Goal: Information Seeking & Learning: Learn about a topic

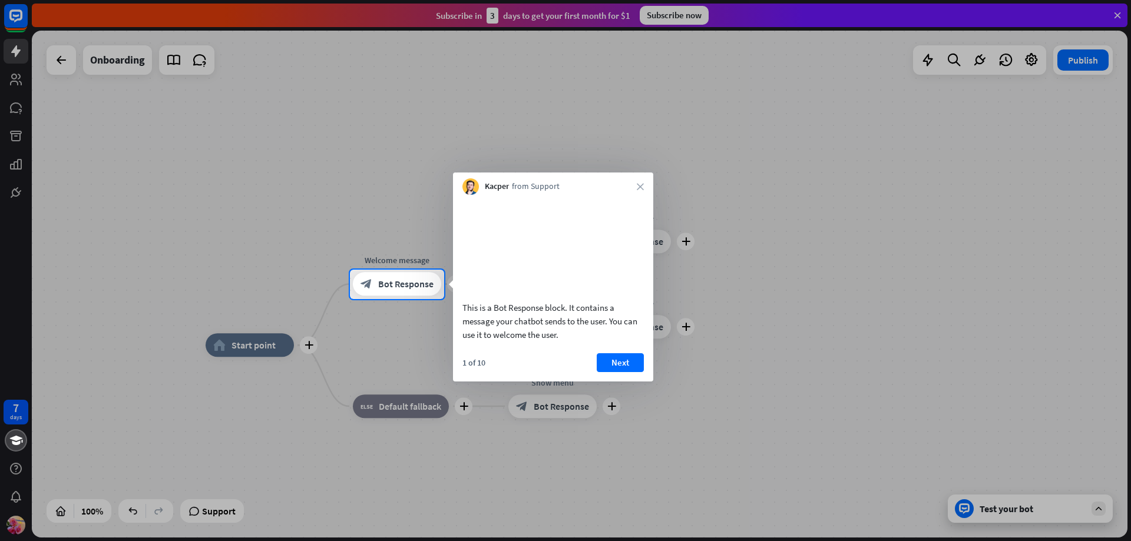
click at [620, 367] on div "This is a Bot Response block. It contains a message your chatbot sends to the u…" at bounding box center [553, 288] width 200 height 187
click at [622, 372] on button "Next" at bounding box center [620, 362] width 47 height 19
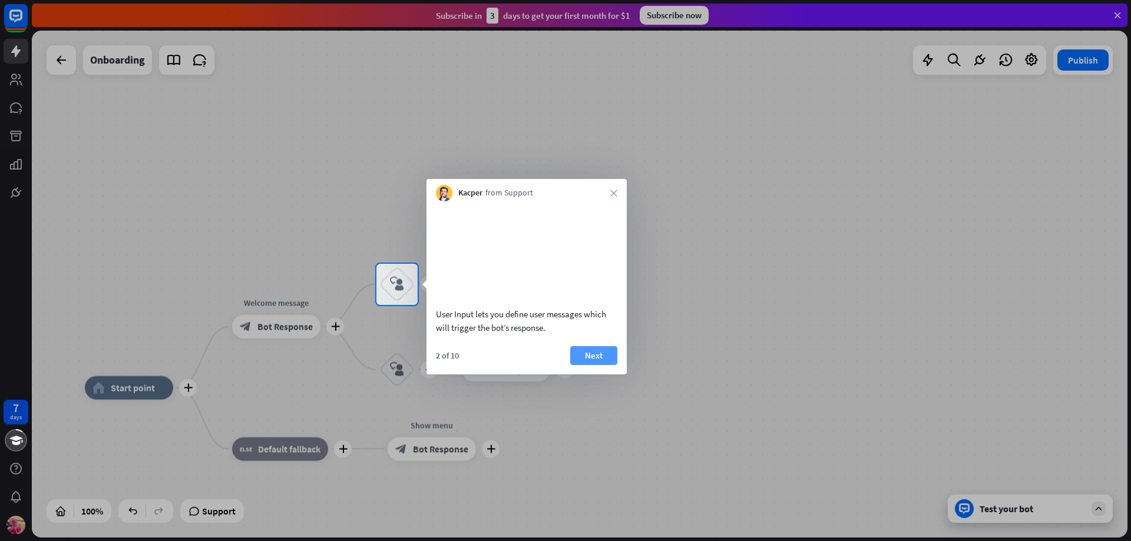
click at [603, 365] on button "Next" at bounding box center [593, 355] width 47 height 19
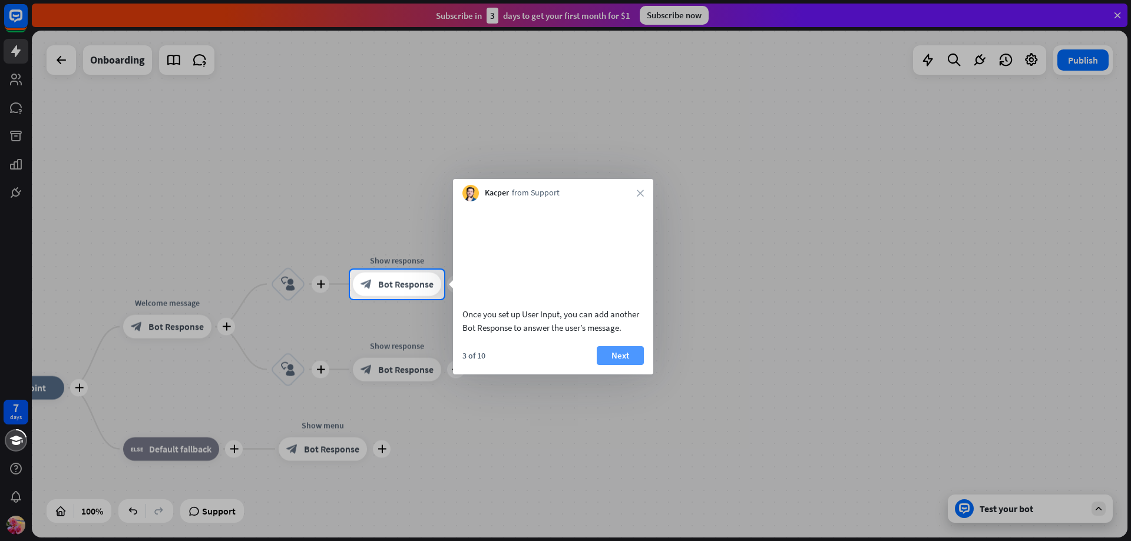
click at [610, 365] on button "Next" at bounding box center [620, 355] width 47 height 19
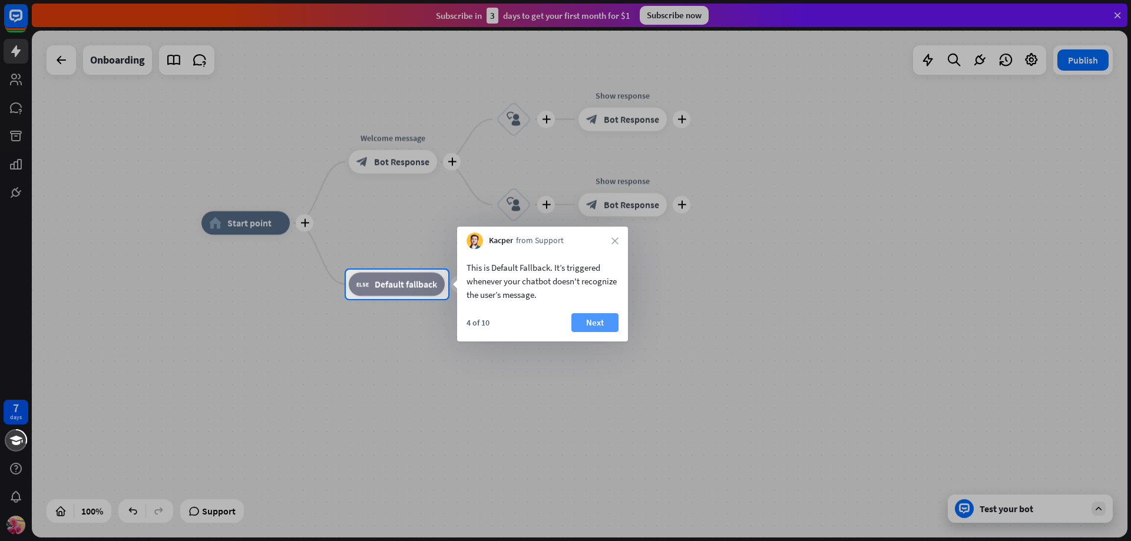
click at [593, 322] on button "Next" at bounding box center [594, 322] width 47 height 19
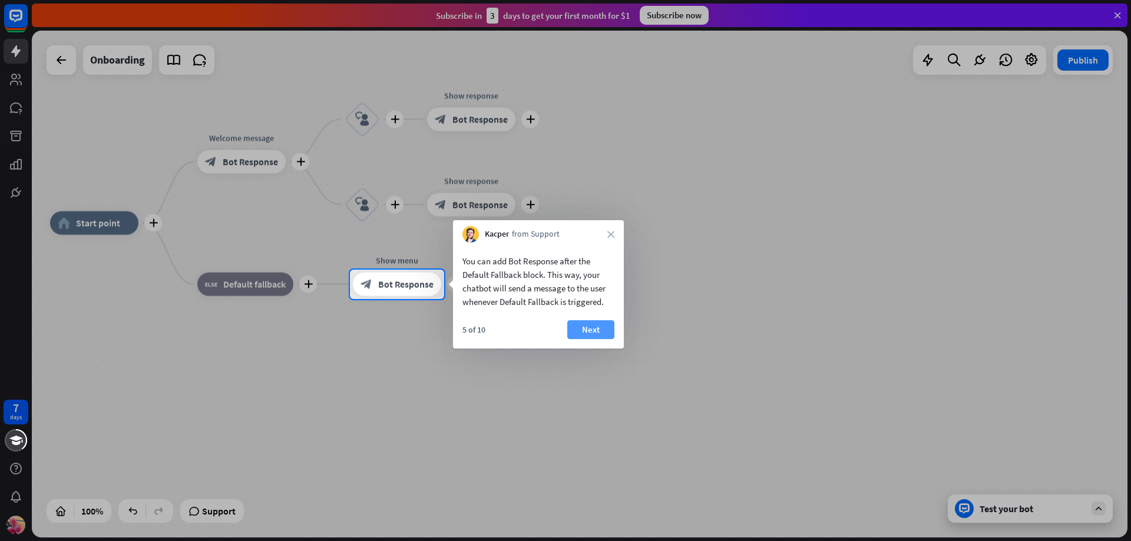
click at [603, 328] on button "Next" at bounding box center [590, 330] width 47 height 19
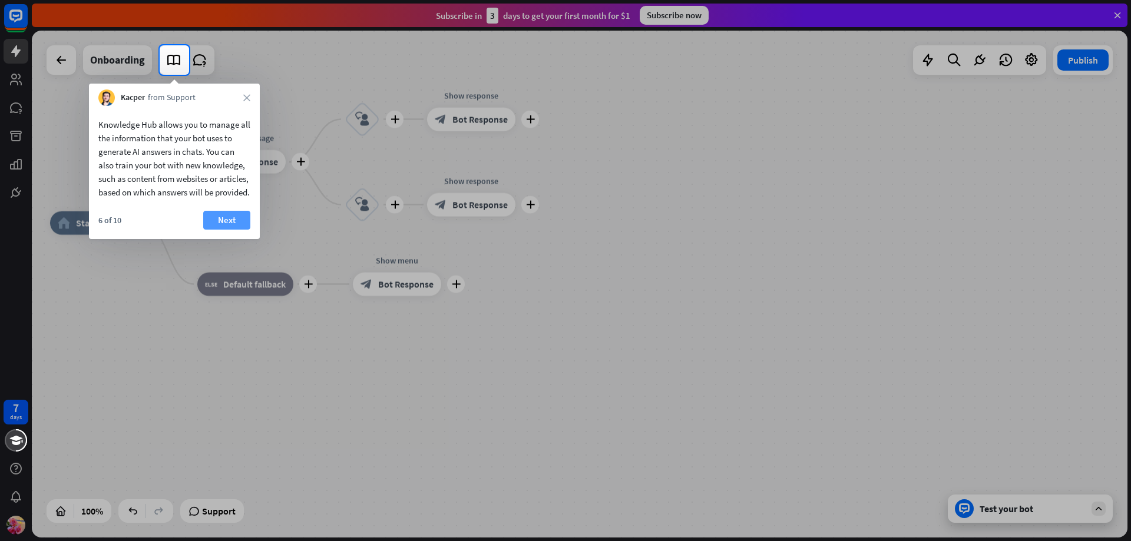
click at [227, 230] on button "Next" at bounding box center [226, 220] width 47 height 19
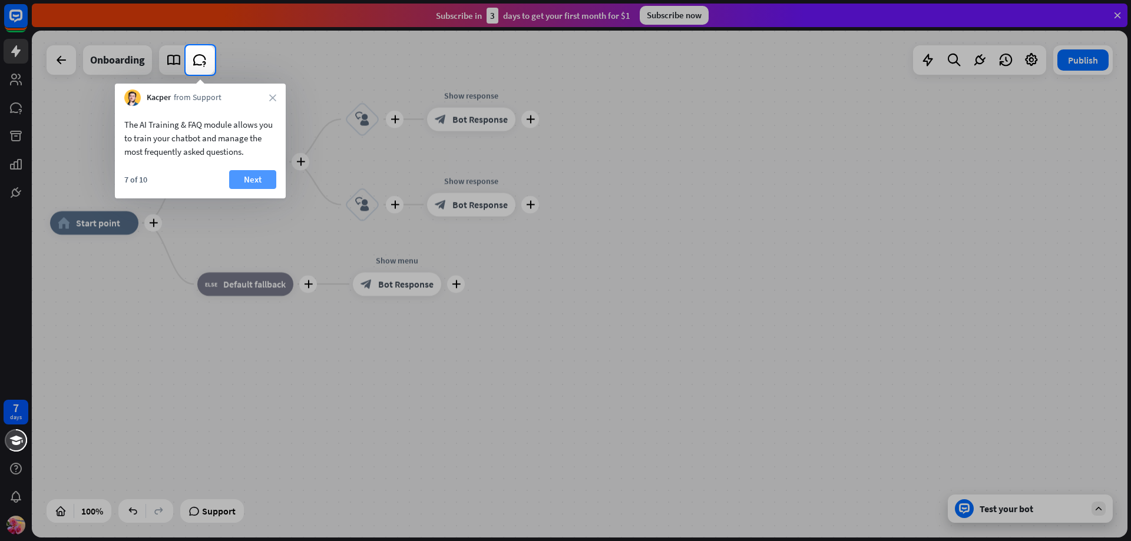
click at [249, 171] on button "Next" at bounding box center [252, 179] width 47 height 19
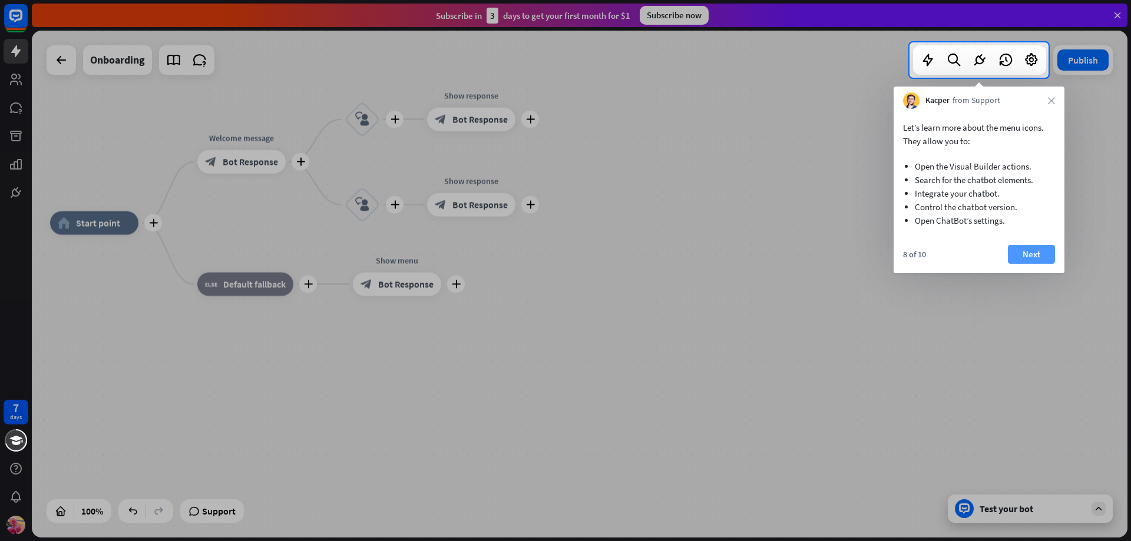
click at [1035, 254] on button "Next" at bounding box center [1031, 254] width 47 height 19
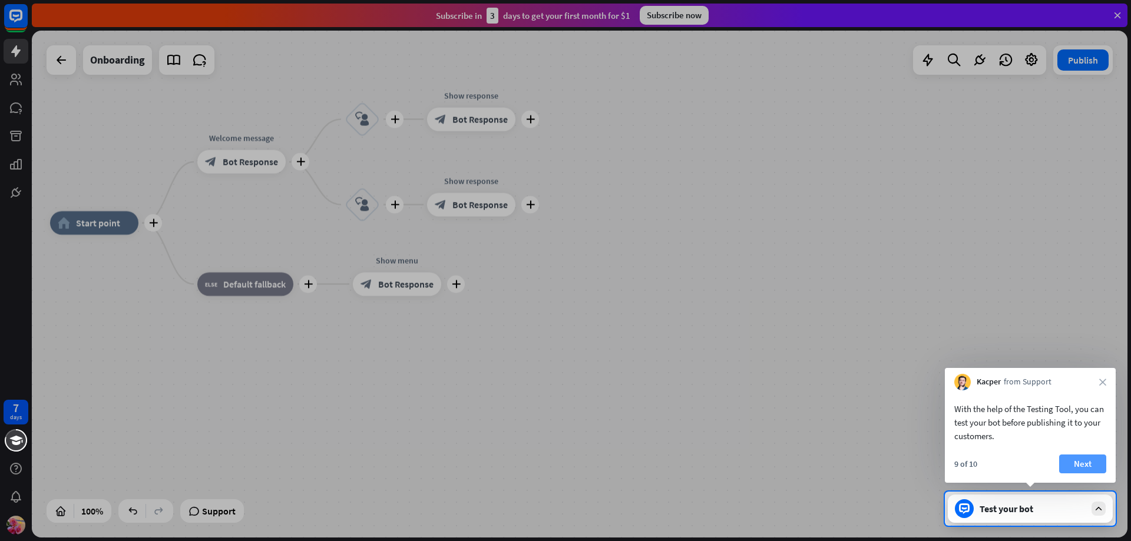
click at [1098, 468] on button "Next" at bounding box center [1082, 464] width 47 height 19
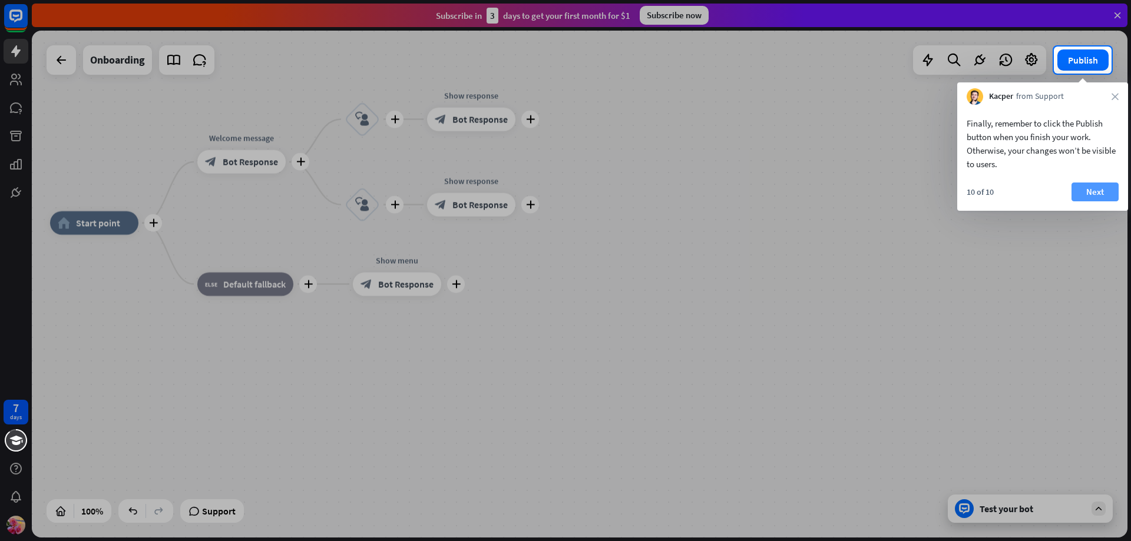
click at [1099, 191] on button "Next" at bounding box center [1095, 192] width 47 height 19
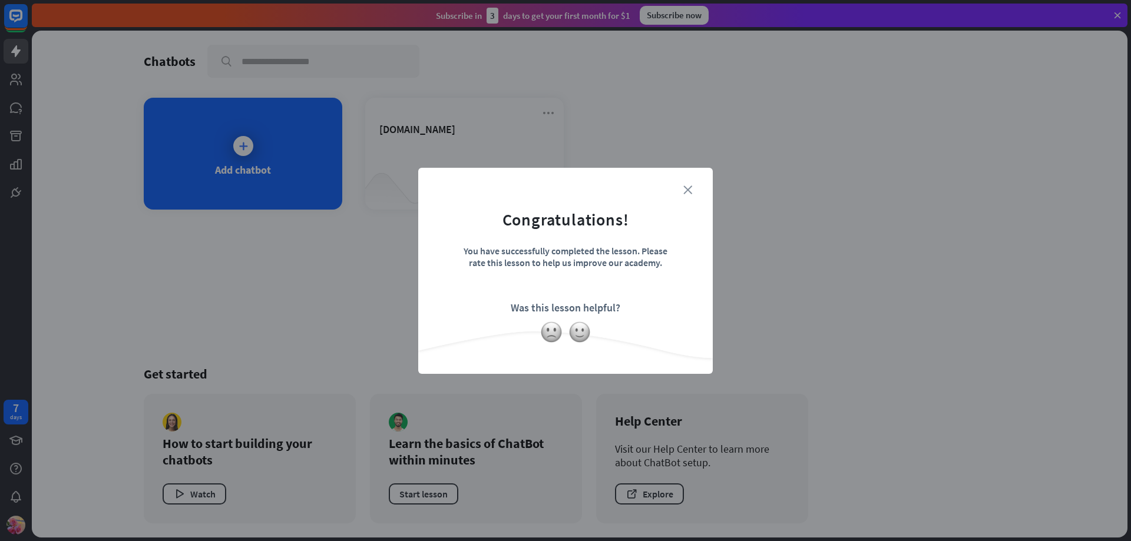
click at [692, 189] on icon "close" at bounding box center [687, 190] width 9 height 9
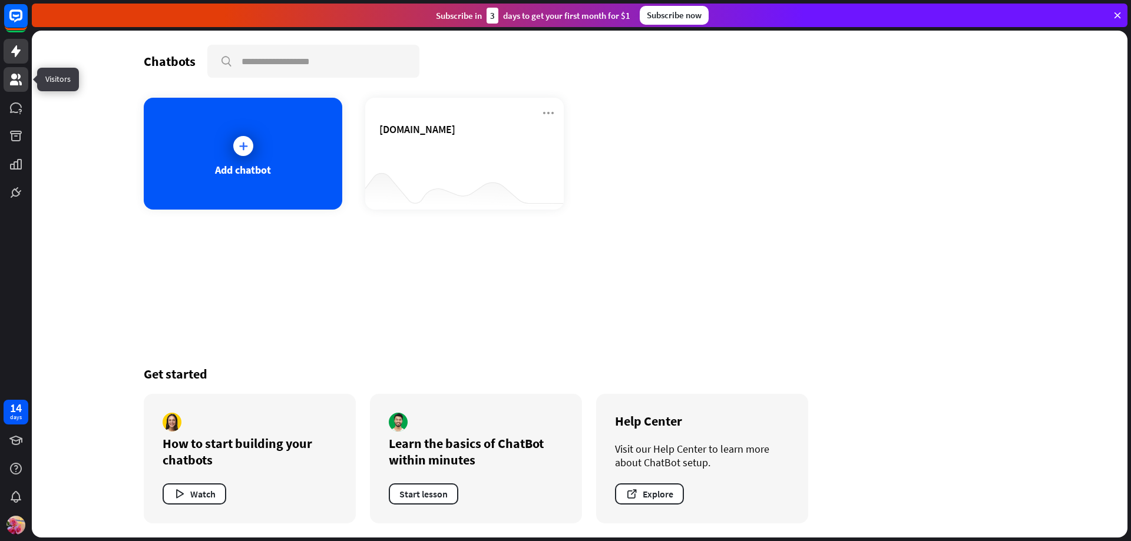
click at [10, 75] on icon at bounding box center [16, 79] width 14 height 14
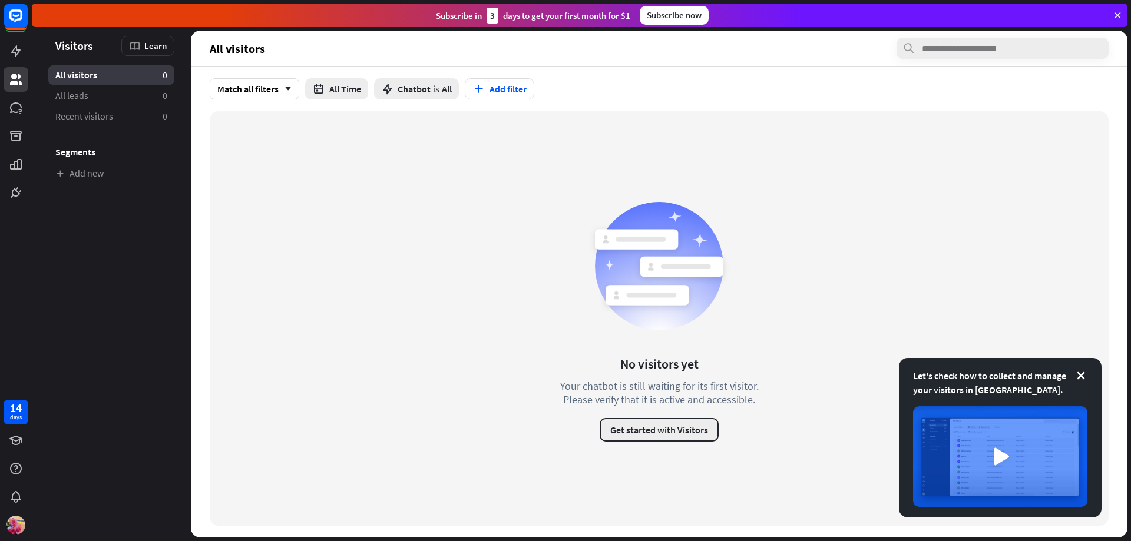
click at [645, 420] on button "Get started with Visitors" at bounding box center [659, 430] width 119 height 24
click at [794, 128] on div "close" at bounding box center [565, 270] width 1131 height 541
click at [82, 95] on span "All leads" at bounding box center [71, 96] width 33 height 12
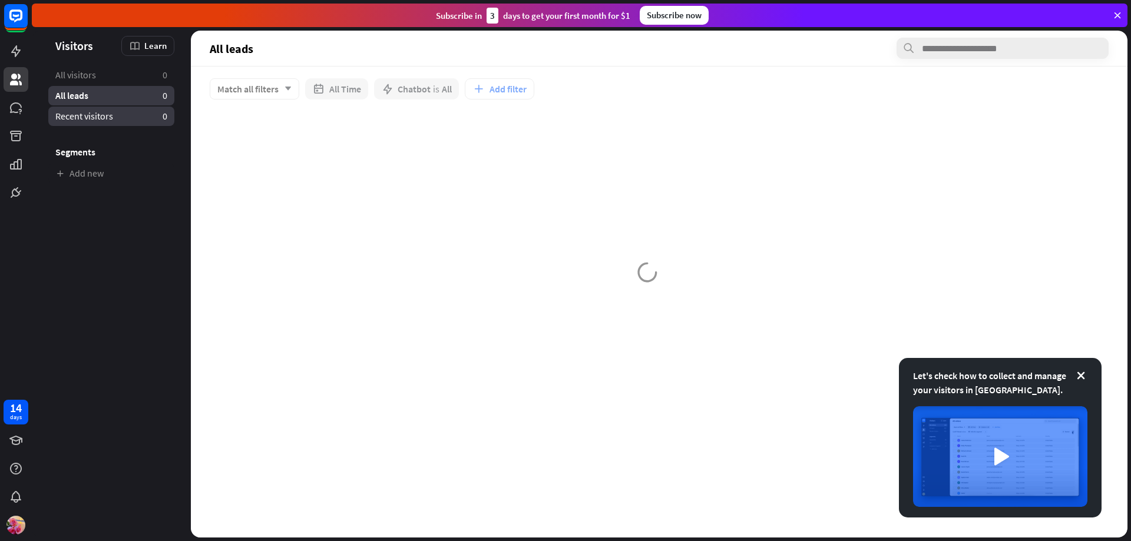
click at [95, 120] on span "Recent visitors" at bounding box center [84, 116] width 58 height 12
click at [843, 191] on div at bounding box center [659, 302] width 937 height 472
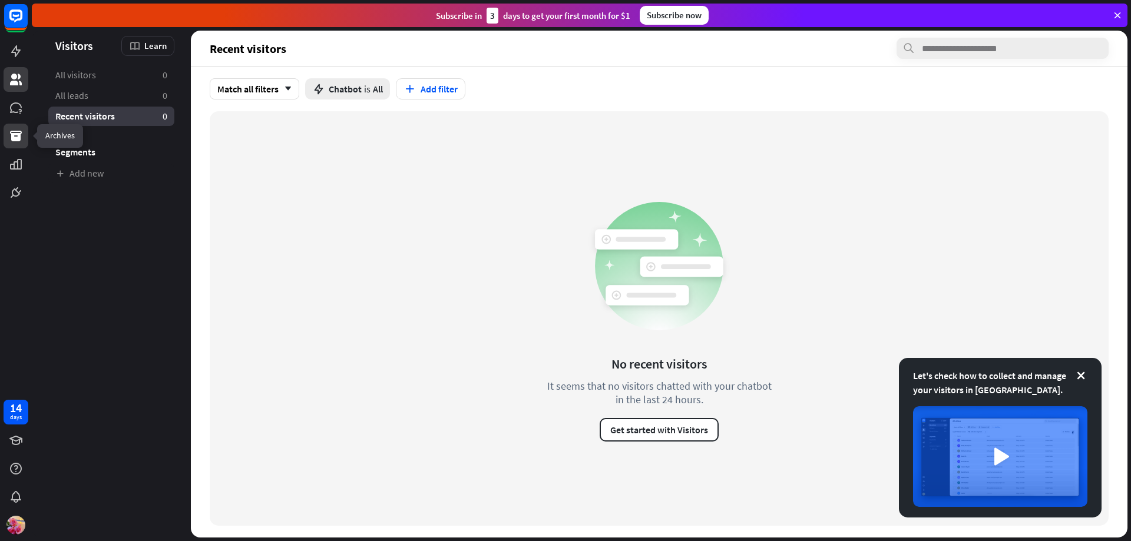
click at [8, 138] on link at bounding box center [16, 136] width 25 height 25
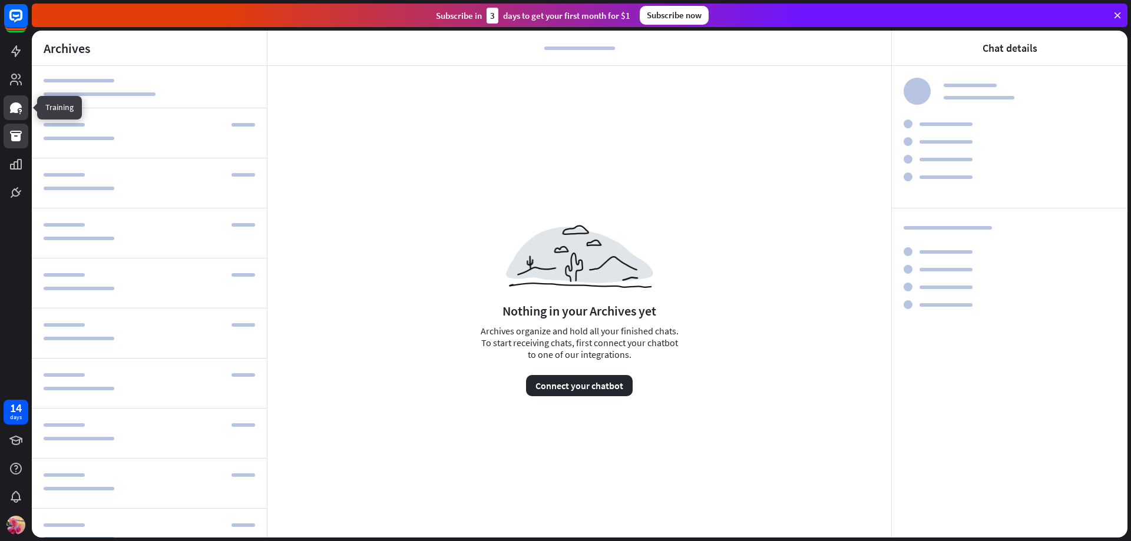
click at [18, 103] on icon at bounding box center [16, 108] width 12 height 11
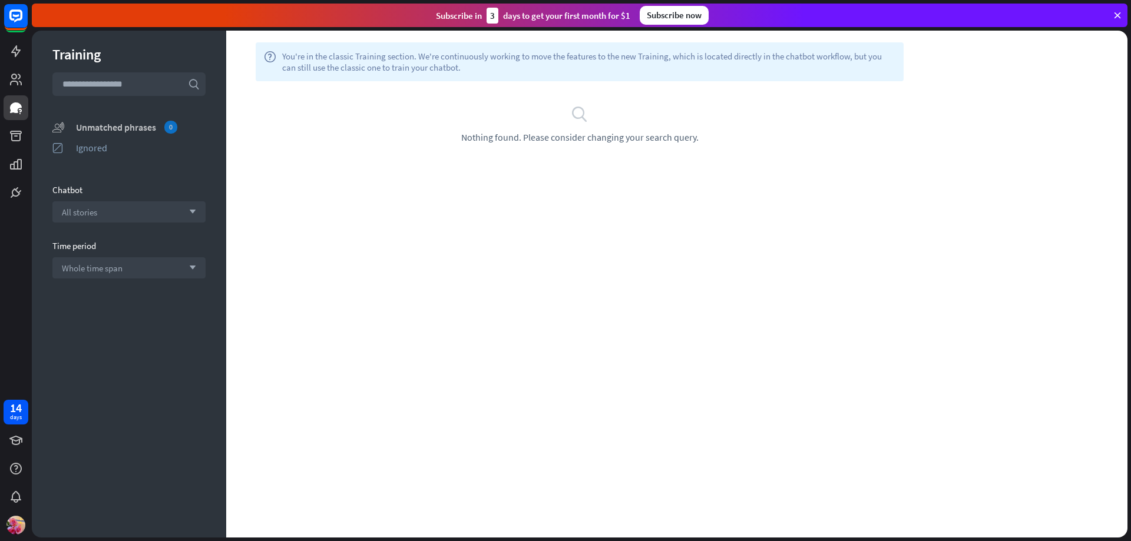
click at [84, 124] on div "Unmatched phrases 0" at bounding box center [141, 127] width 130 height 13
click at [860, 191] on div "help You're in the classic Training section. We're continuously working to move…" at bounding box center [676, 284] width 901 height 507
click at [123, 84] on input "text" at bounding box center [128, 84] width 153 height 24
type input "****"
click at [117, 81] on input "****" at bounding box center [128, 84] width 153 height 24
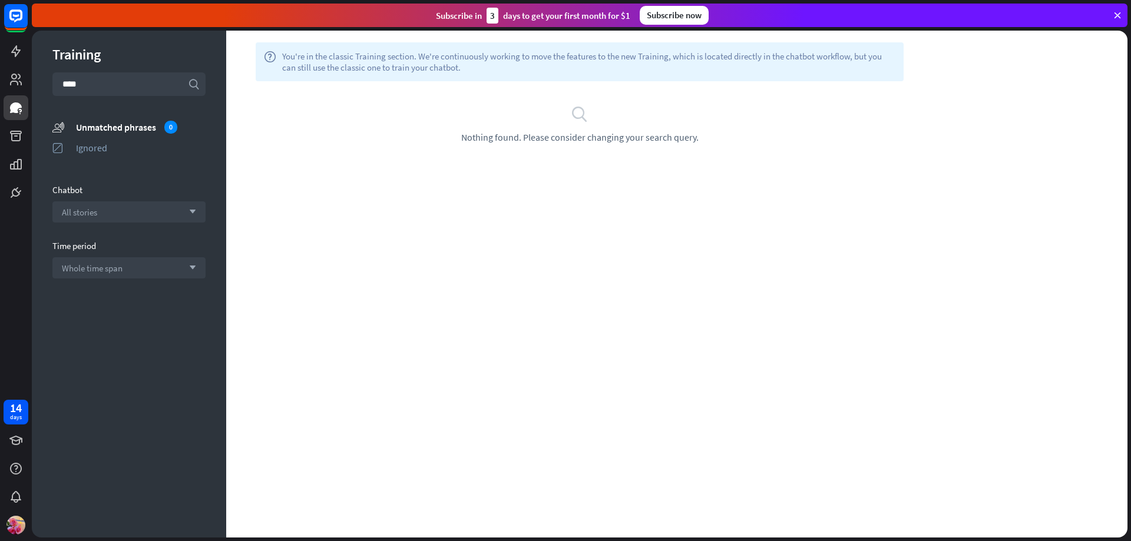
type input "****"
click at [666, 100] on div "There are no phrases to train." at bounding box center [579, 107] width 707 height 53
click at [5, 208] on div "14 days" at bounding box center [16, 270] width 32 height 541
click at [721, 326] on div "help You're in the classic Training section. We're continuously working to move…" at bounding box center [676, 284] width 901 height 507
click at [7, 49] on link at bounding box center [16, 51] width 25 height 25
